Goal: Navigation & Orientation: Find specific page/section

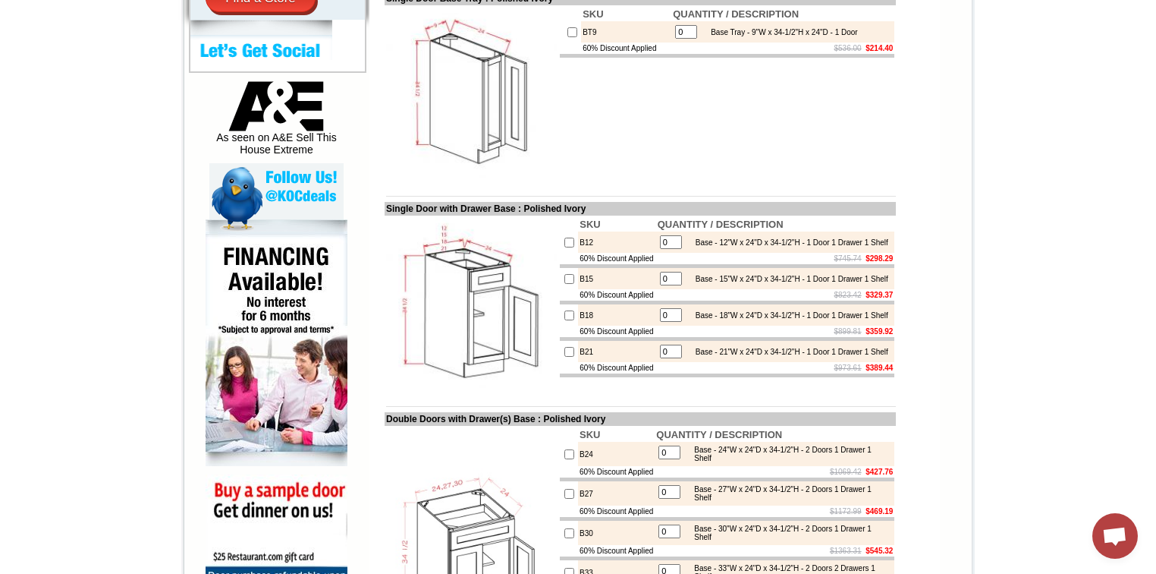
scroll to position [607, 0]
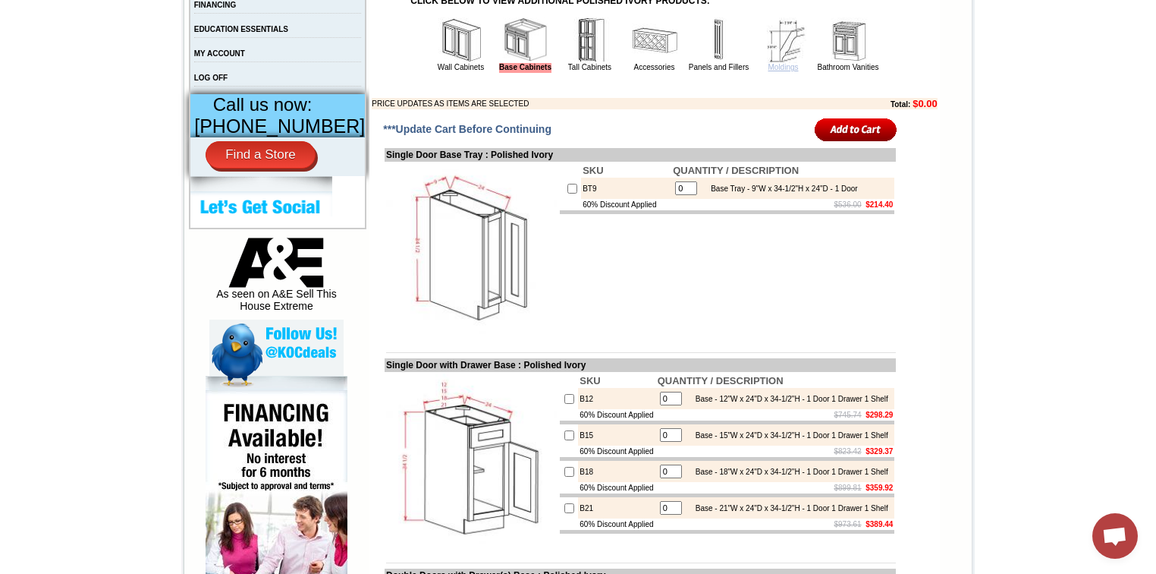
click at [769, 71] on link "Moldings" at bounding box center [783, 67] width 30 height 8
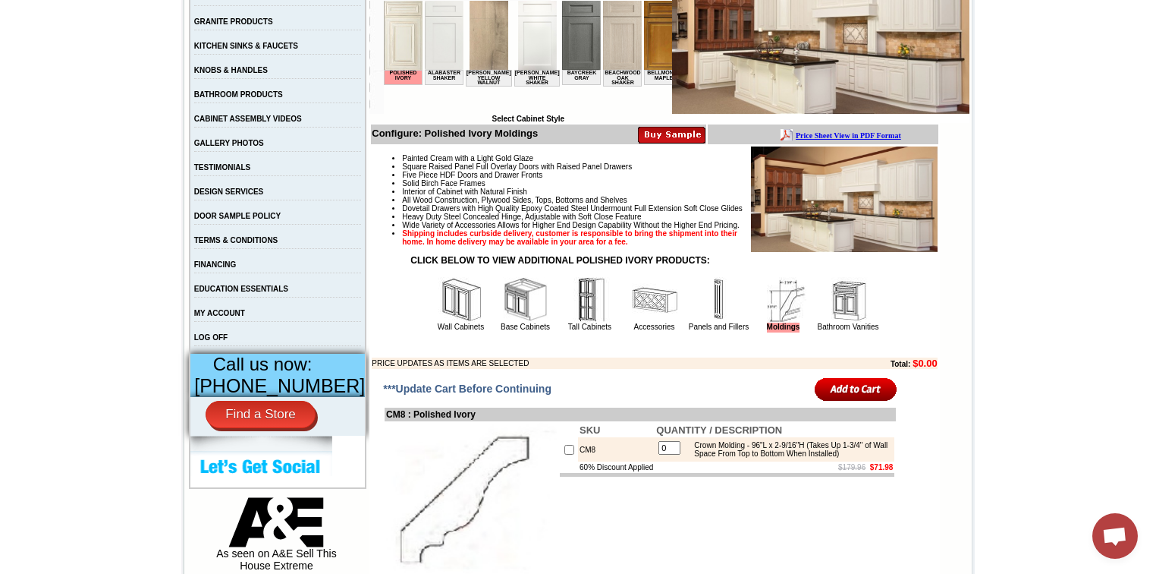
scroll to position [304, 0]
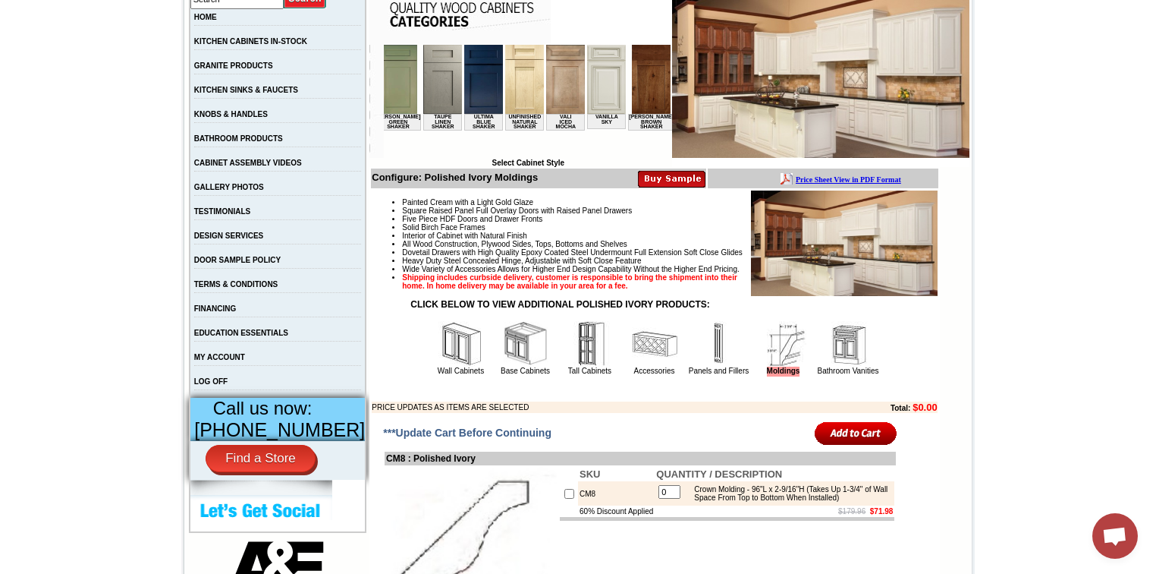
drag, startPoint x: 413, startPoint y: 152, endPoint x: 956, endPoint y: 206, distance: 546.0
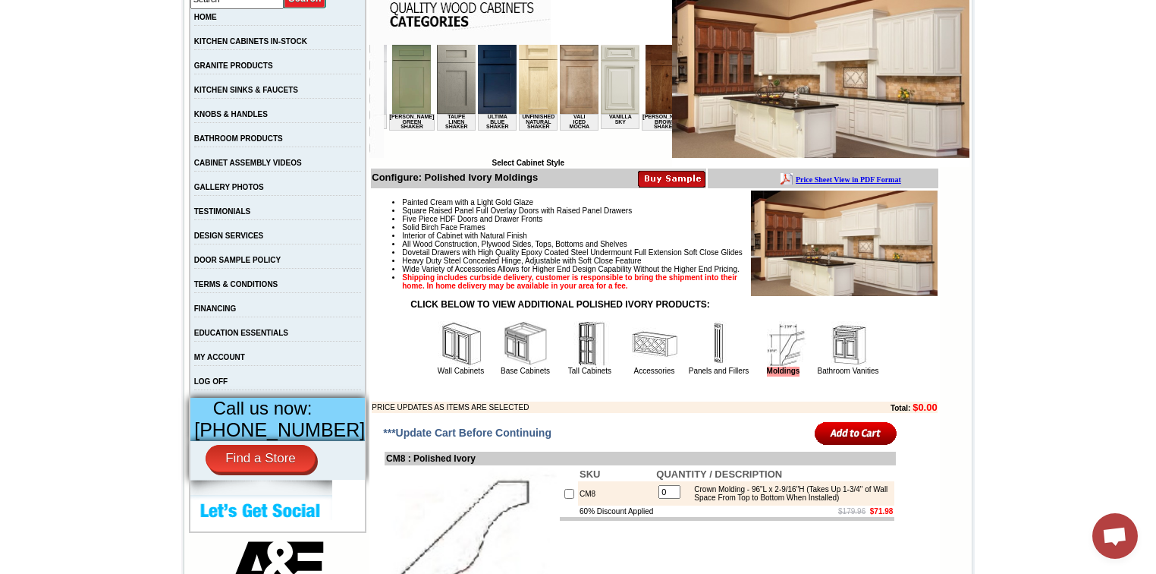
click at [601, 78] on img at bounding box center [620, 79] width 39 height 69
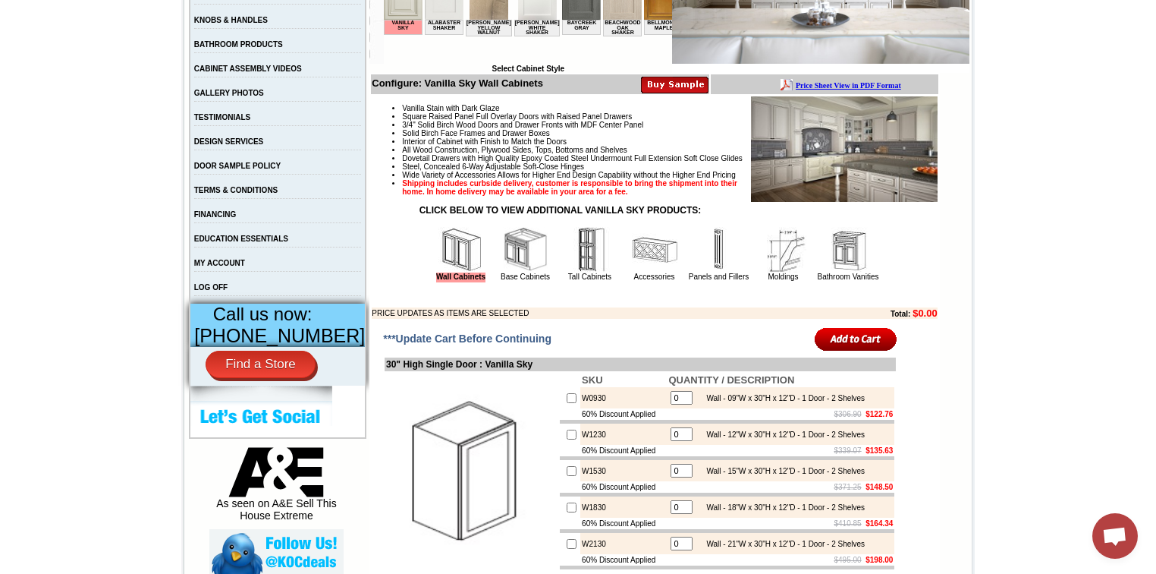
scroll to position [486, 0]
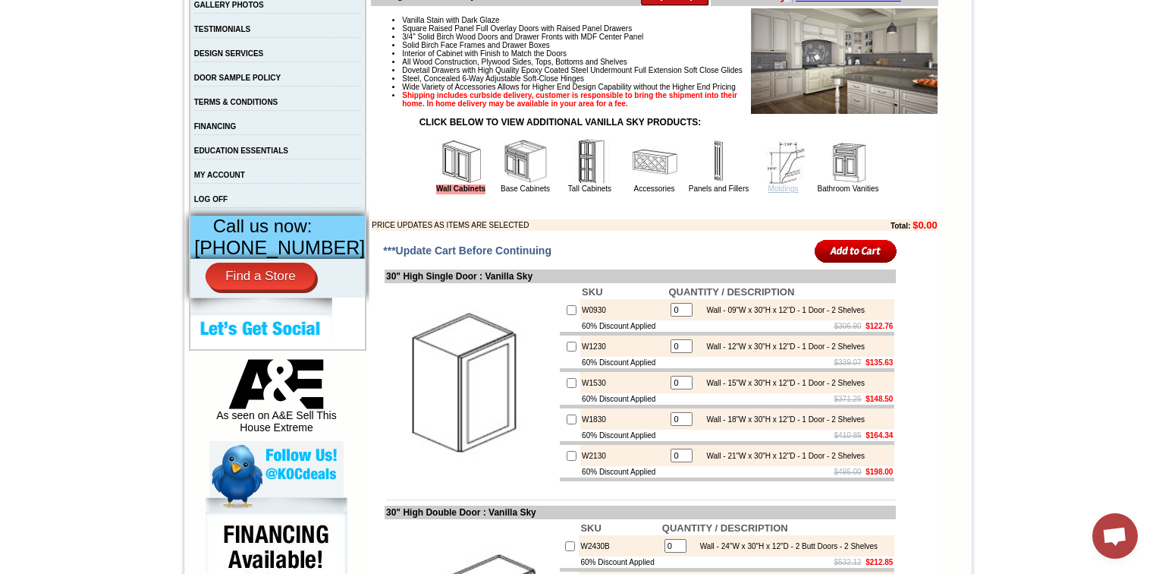
click at [768, 193] on link "Moldings" at bounding box center [783, 188] width 30 height 8
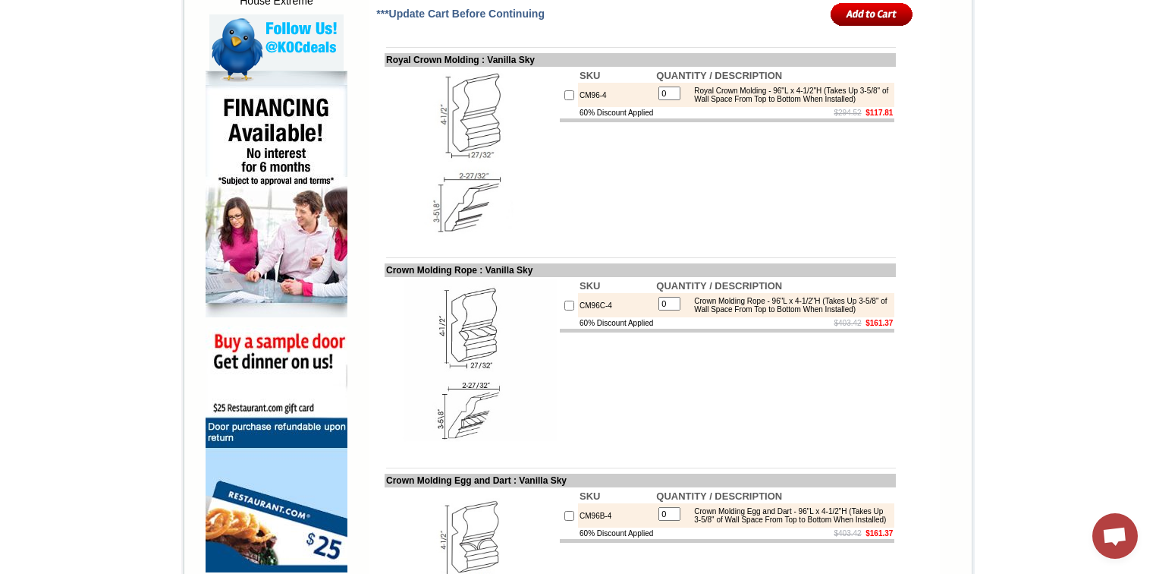
scroll to position [789, 0]
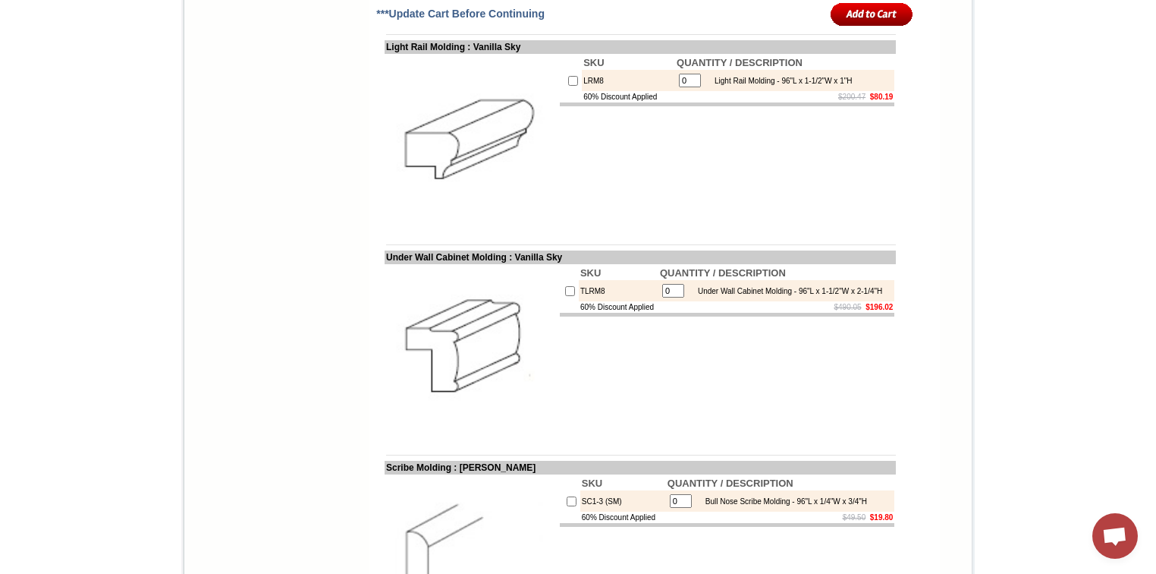
scroll to position [1700, 0]
